Goal: Find specific page/section: Find specific page/section

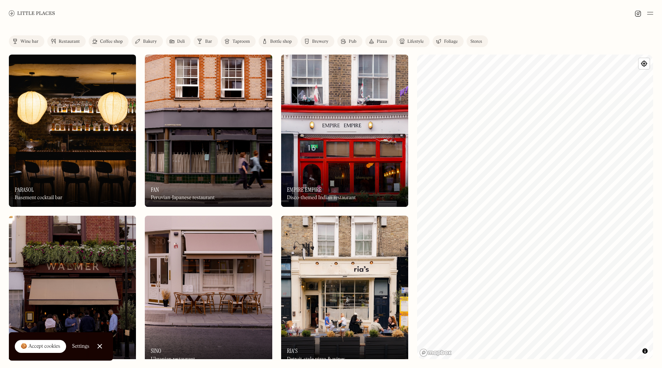
click at [72, 38] on link "Restaurant" at bounding box center [66, 41] width 38 height 12
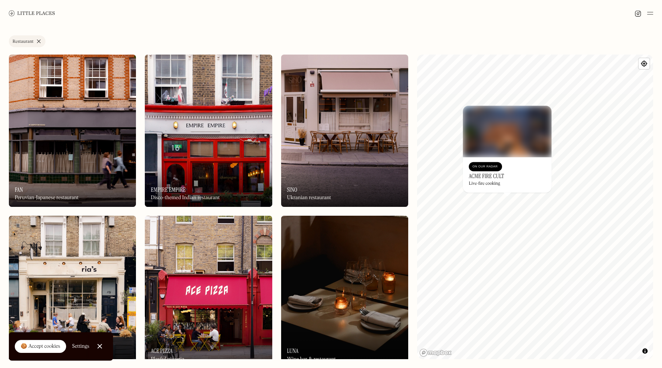
click at [494, 175] on h3 "Acme Fire Cult" at bounding box center [485, 176] width 35 height 7
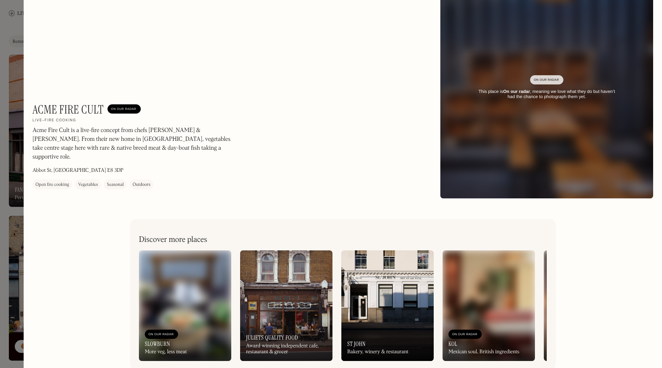
scroll to position [32, 0]
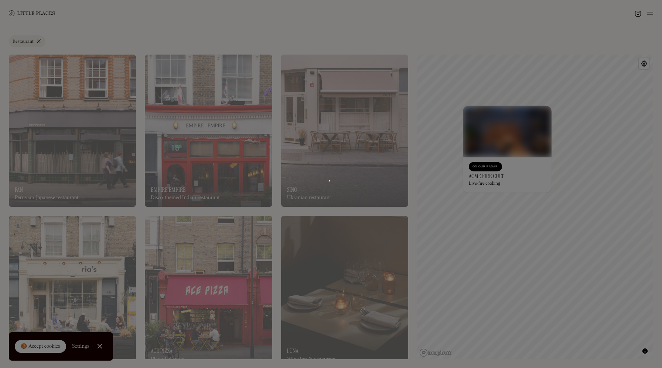
click at [8, 51] on div at bounding box center [331, 184] width 662 height 368
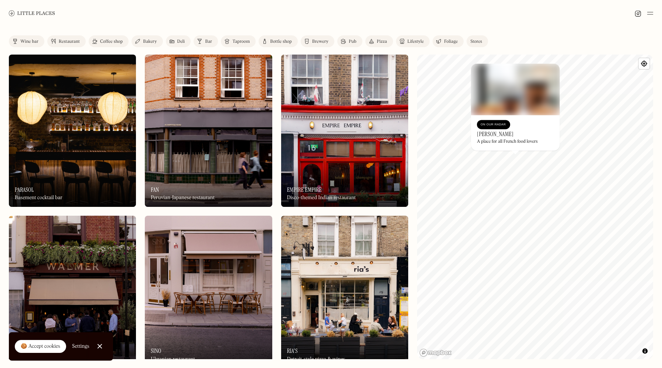
click at [60, 115] on img at bounding box center [72, 131] width 127 height 152
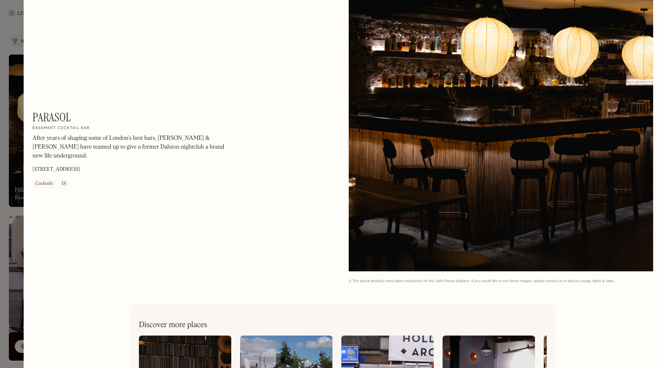
scroll to position [1375, 0]
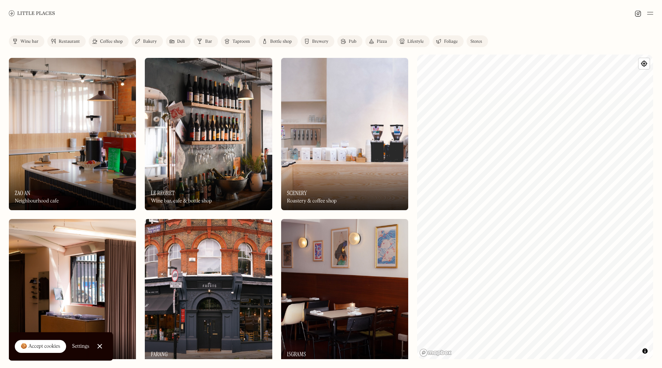
scroll to position [643, 0]
